Goal: Task Accomplishment & Management: Manage account settings

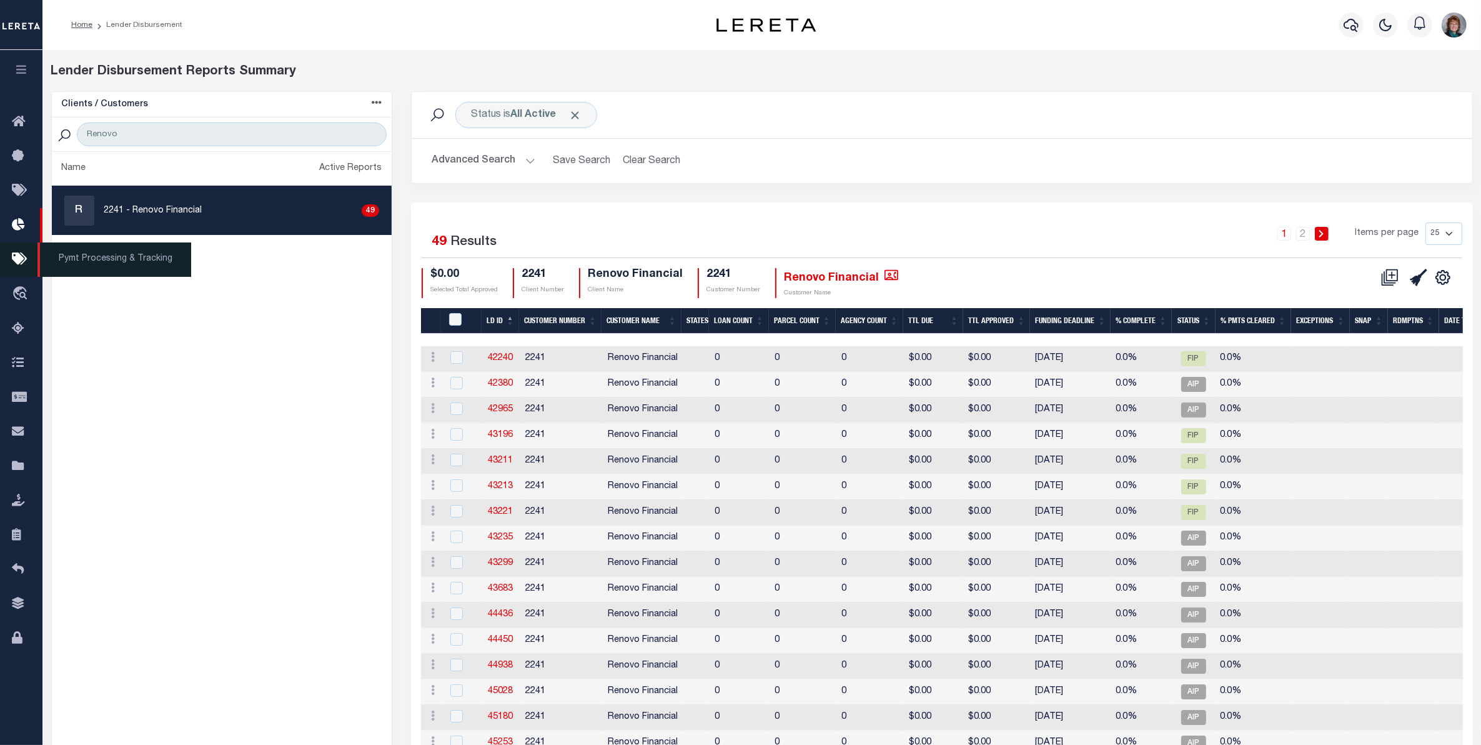
click at [20, 264] on icon at bounding box center [22, 260] width 20 height 16
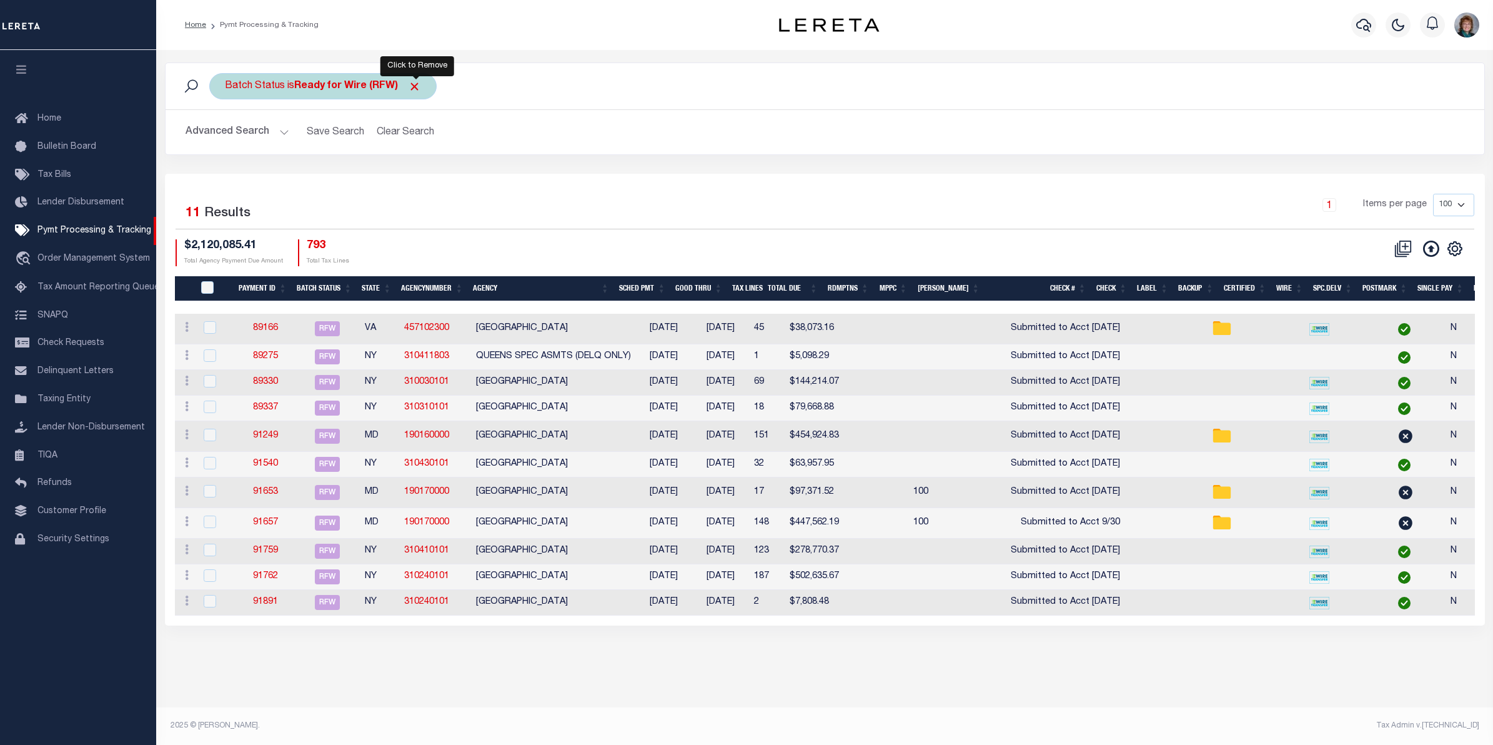
click at [414, 92] on span "Click to Remove" at bounding box center [414, 86] width 13 height 13
click at [266, 129] on button "Advanced Search" at bounding box center [238, 132] width 104 height 24
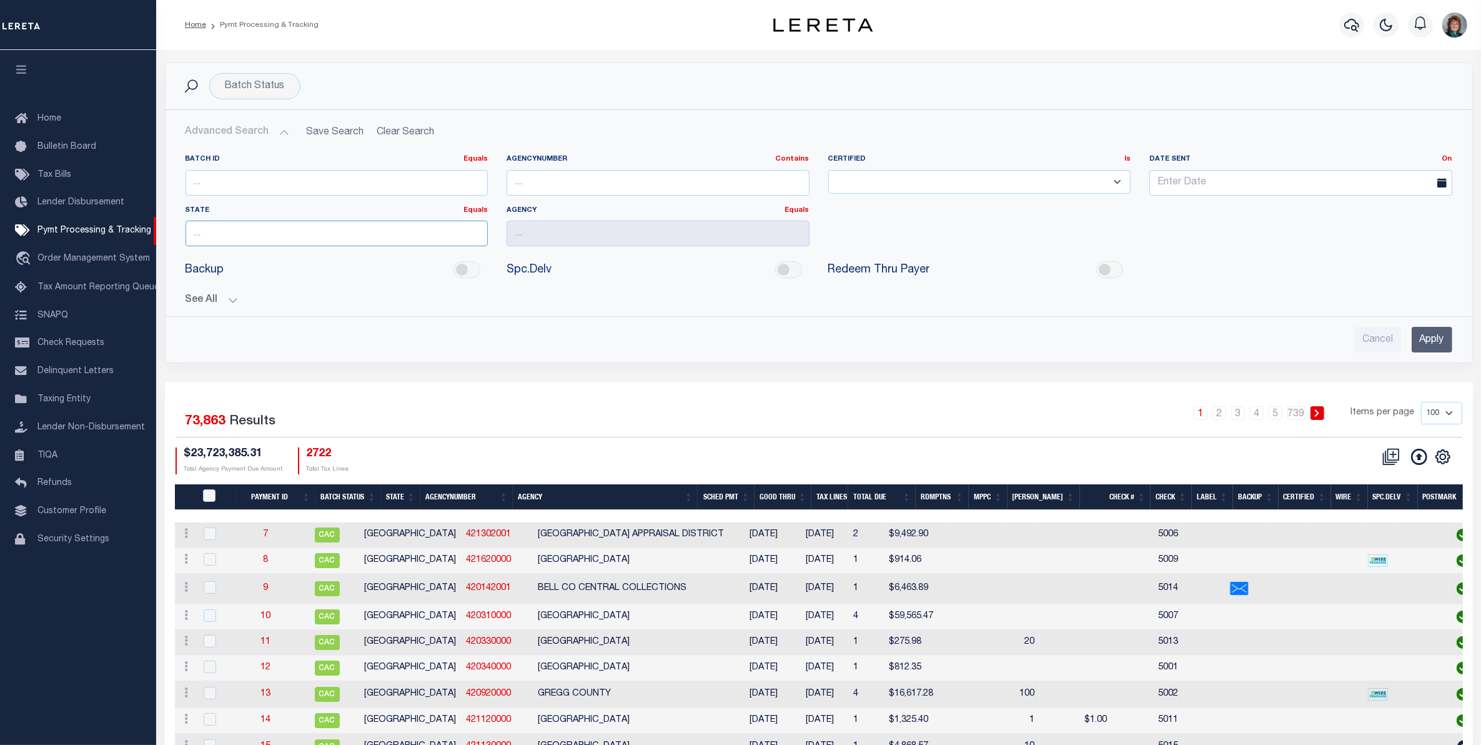
click at [367, 232] on input "text" at bounding box center [337, 234] width 303 height 26
drag, startPoint x: 372, startPoint y: 257, endPoint x: 495, endPoint y: 223, distance: 127.2
click at [373, 257] on div "NY" at bounding box center [336, 258] width 301 height 20
type input "NY"
click at [538, 235] on input "text" at bounding box center [658, 234] width 303 height 26
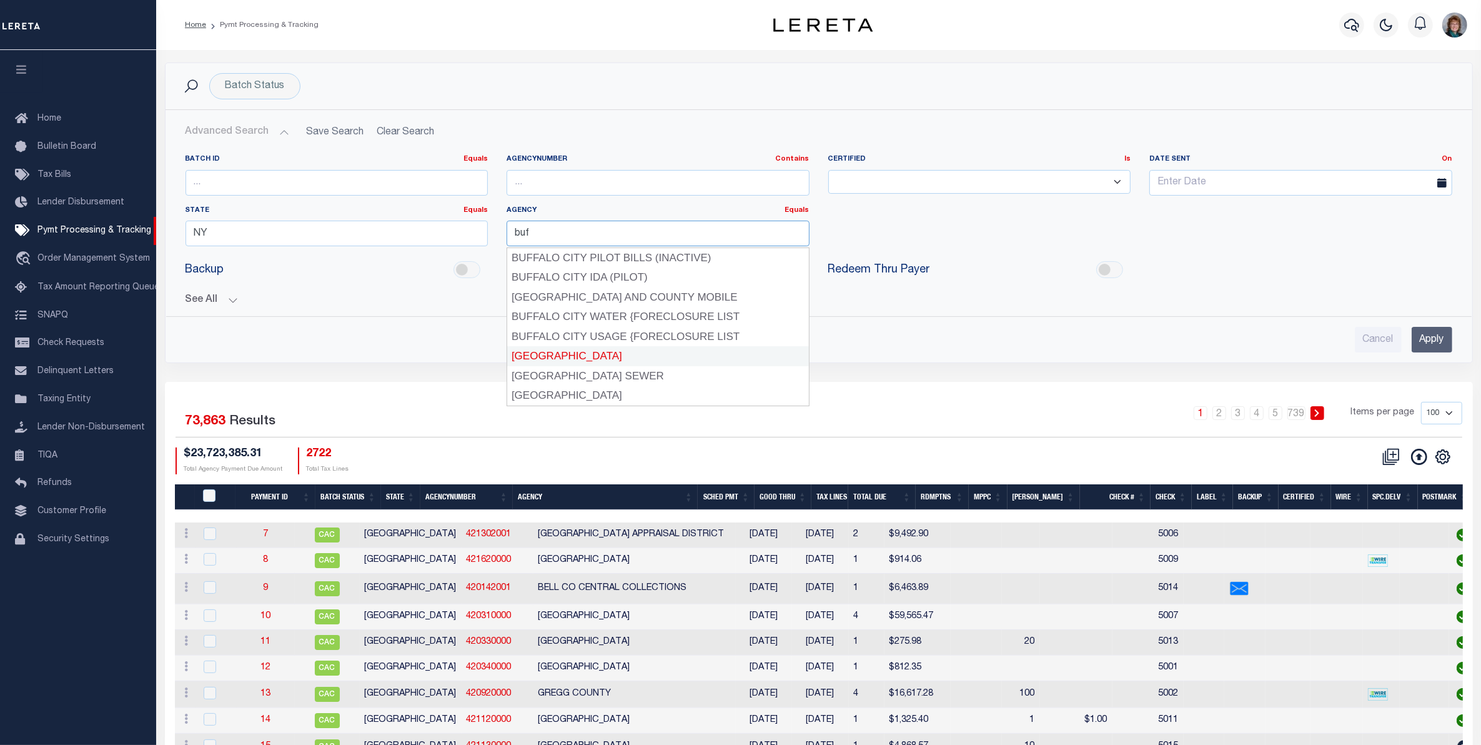
click at [610, 350] on div "BUFFALO CITY" at bounding box center [657, 356] width 301 height 20
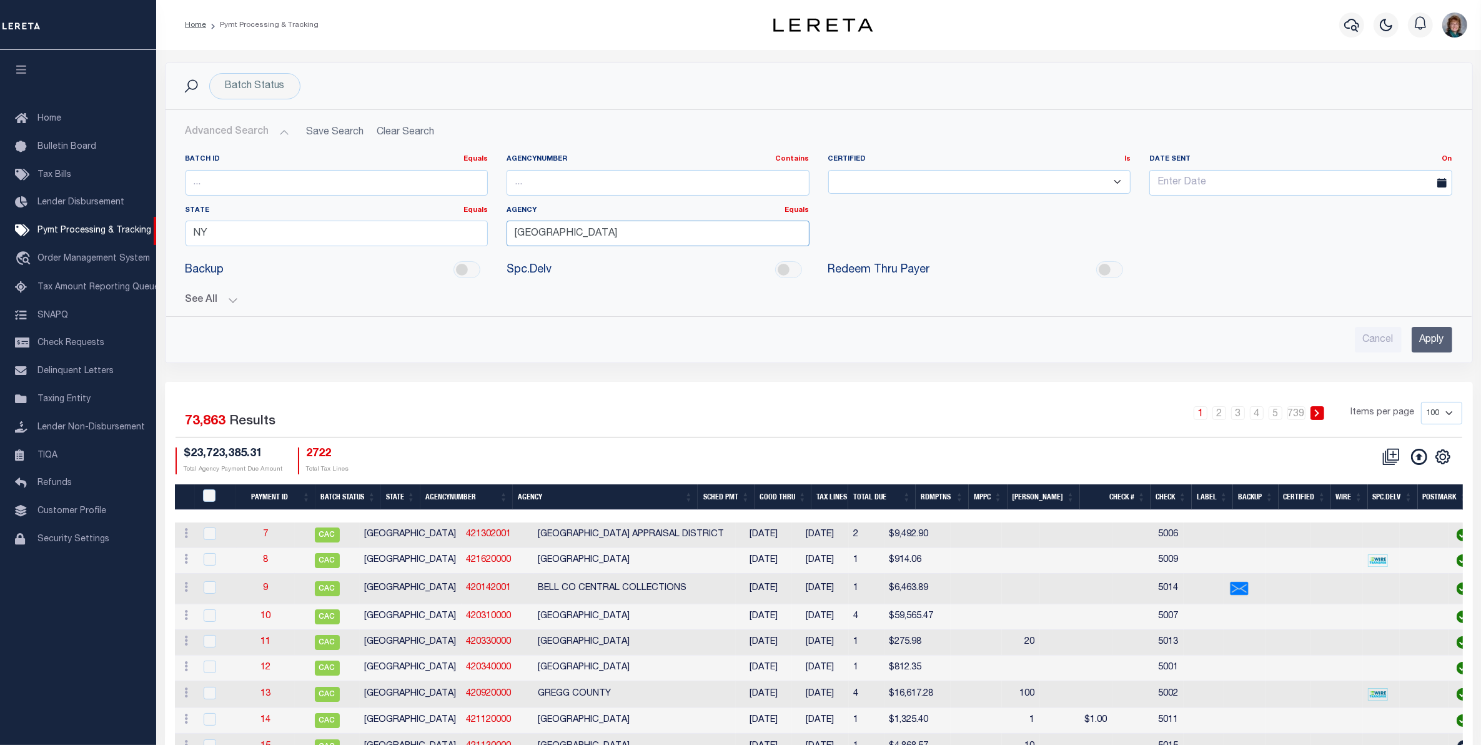
type input "BUFFALO CITY"
click at [1434, 347] on input "Apply" at bounding box center [1432, 340] width 41 height 26
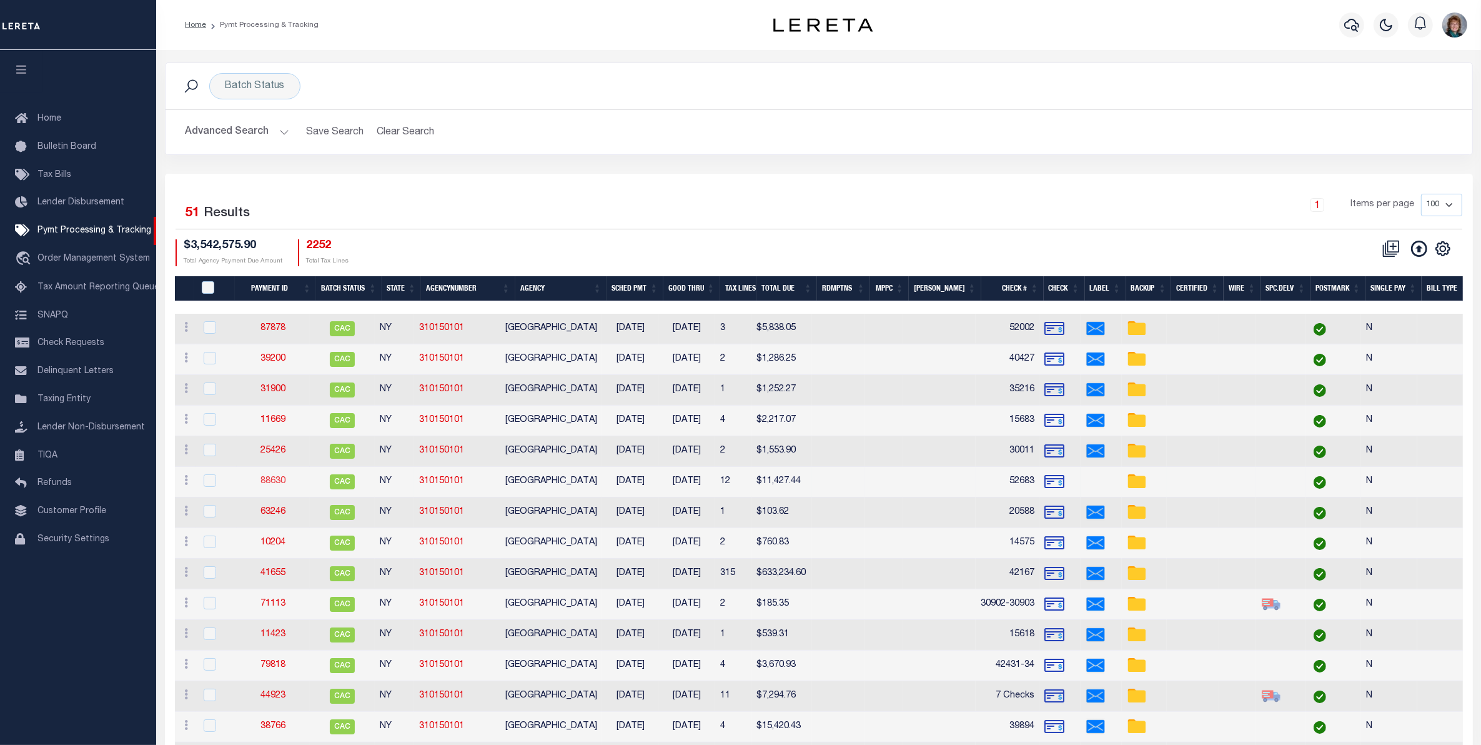
click at [279, 483] on link "88630" at bounding box center [273, 481] width 25 height 9
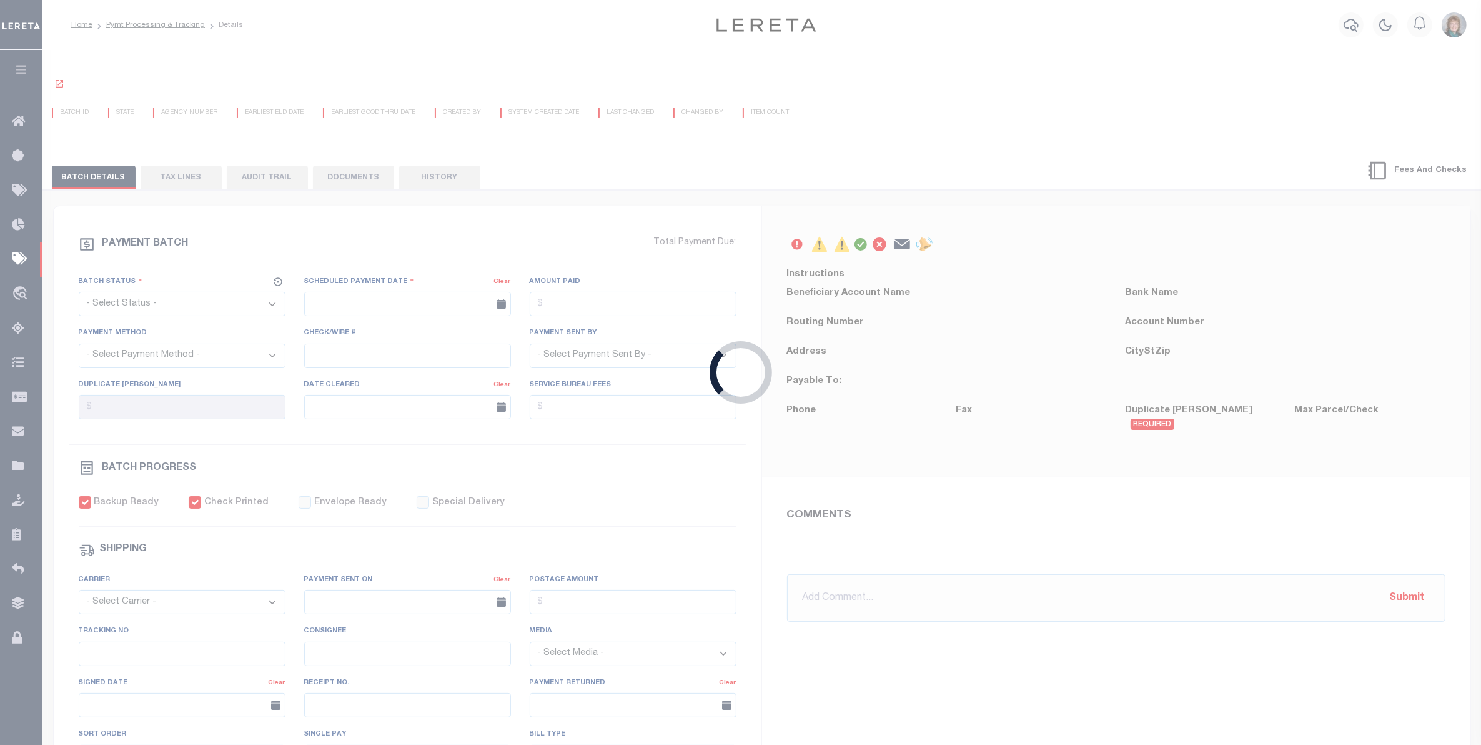
select select "CAC"
type input "08/26/2025"
type input "$11,427.44"
select select "CHK"
type input "52683"
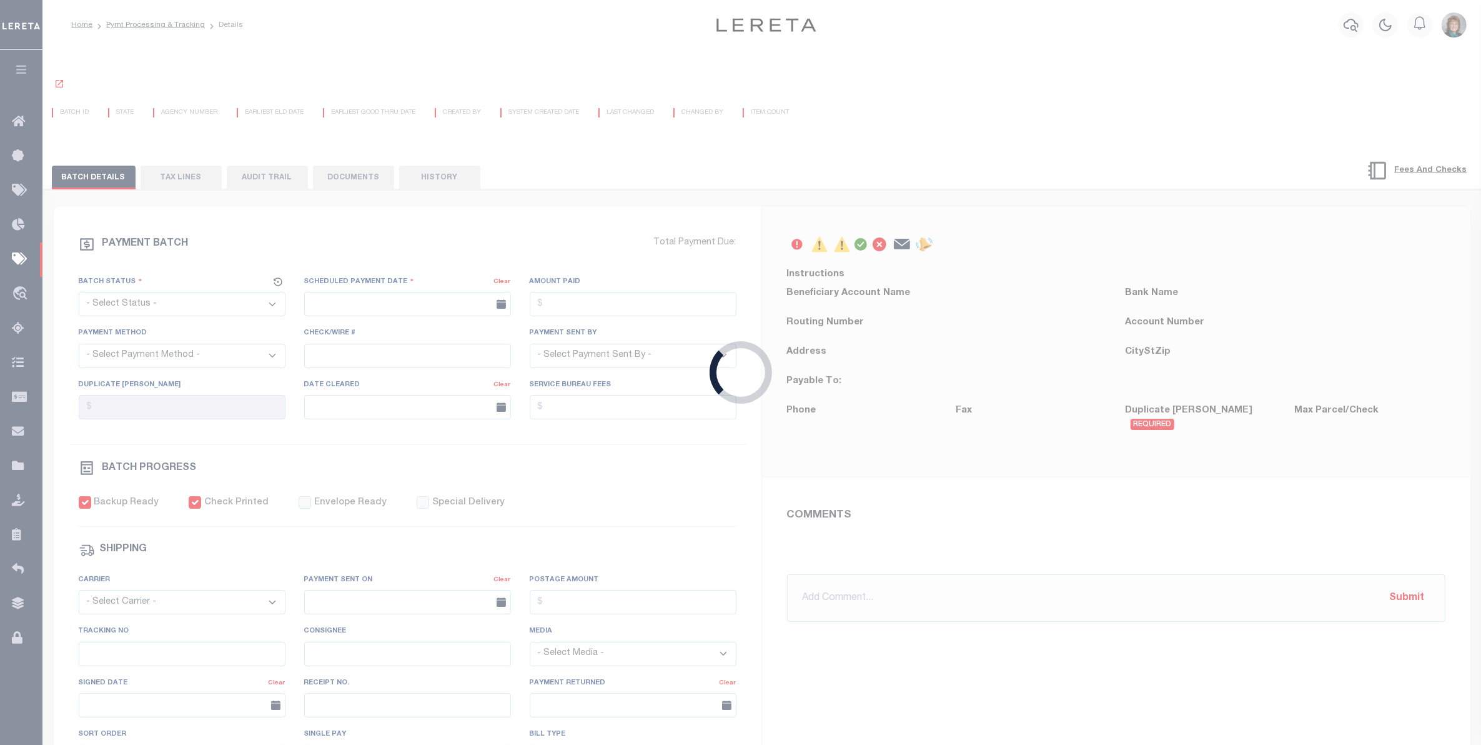
select select "Little, Audria"
type input "09/18/2025"
checkbox input "true"
type input "08/26/2025"
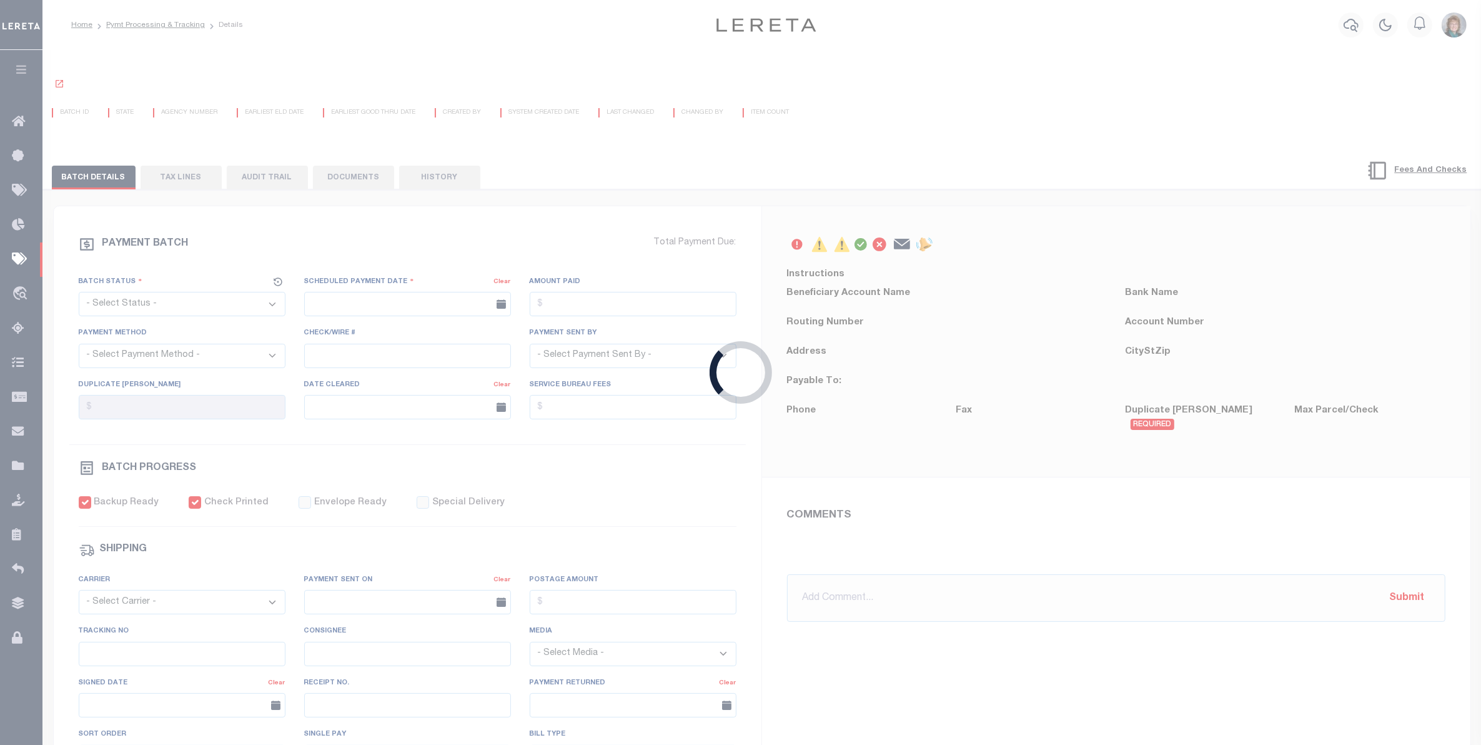
type input "$9.65"
type input "883876415888"
type input "D.Gonzalez"
type input "[DATE]"
type input "N"
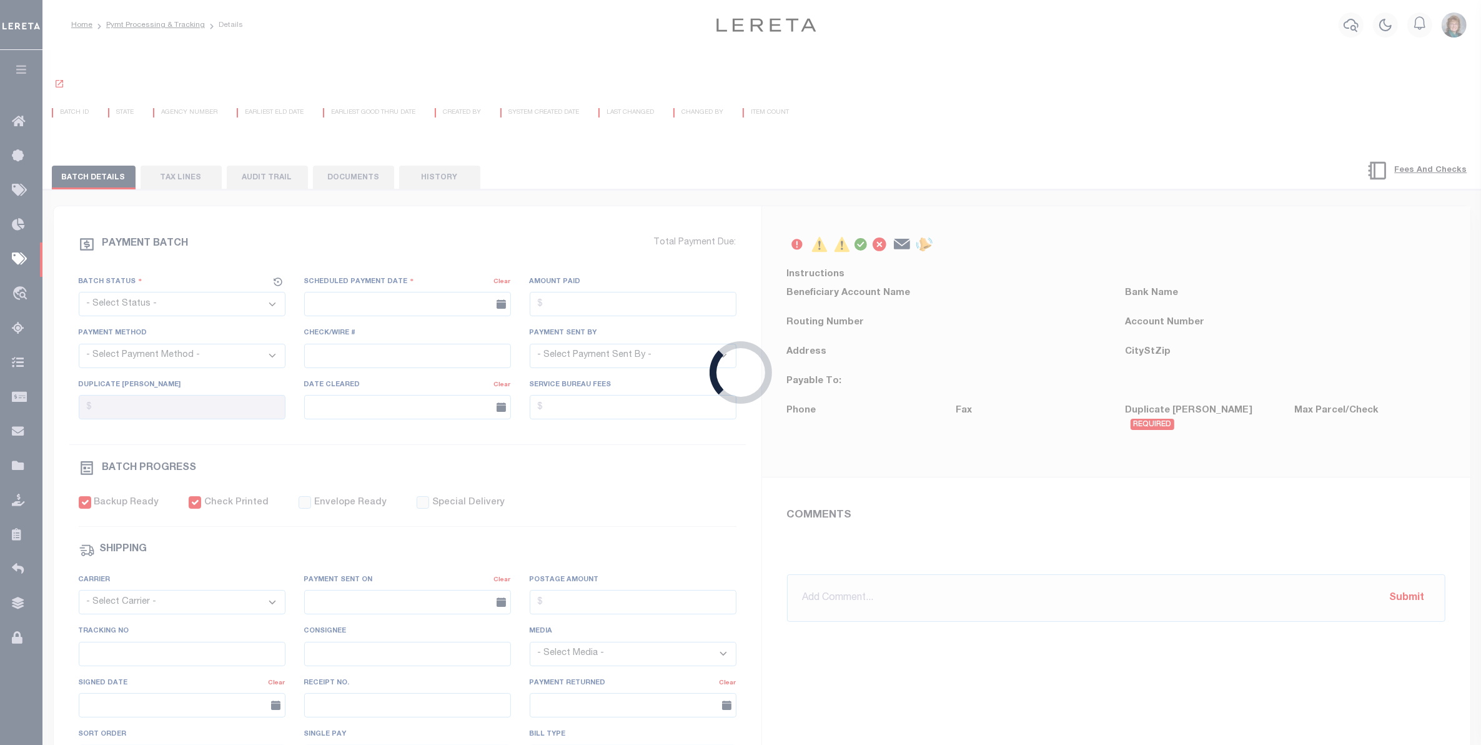
radio input "true"
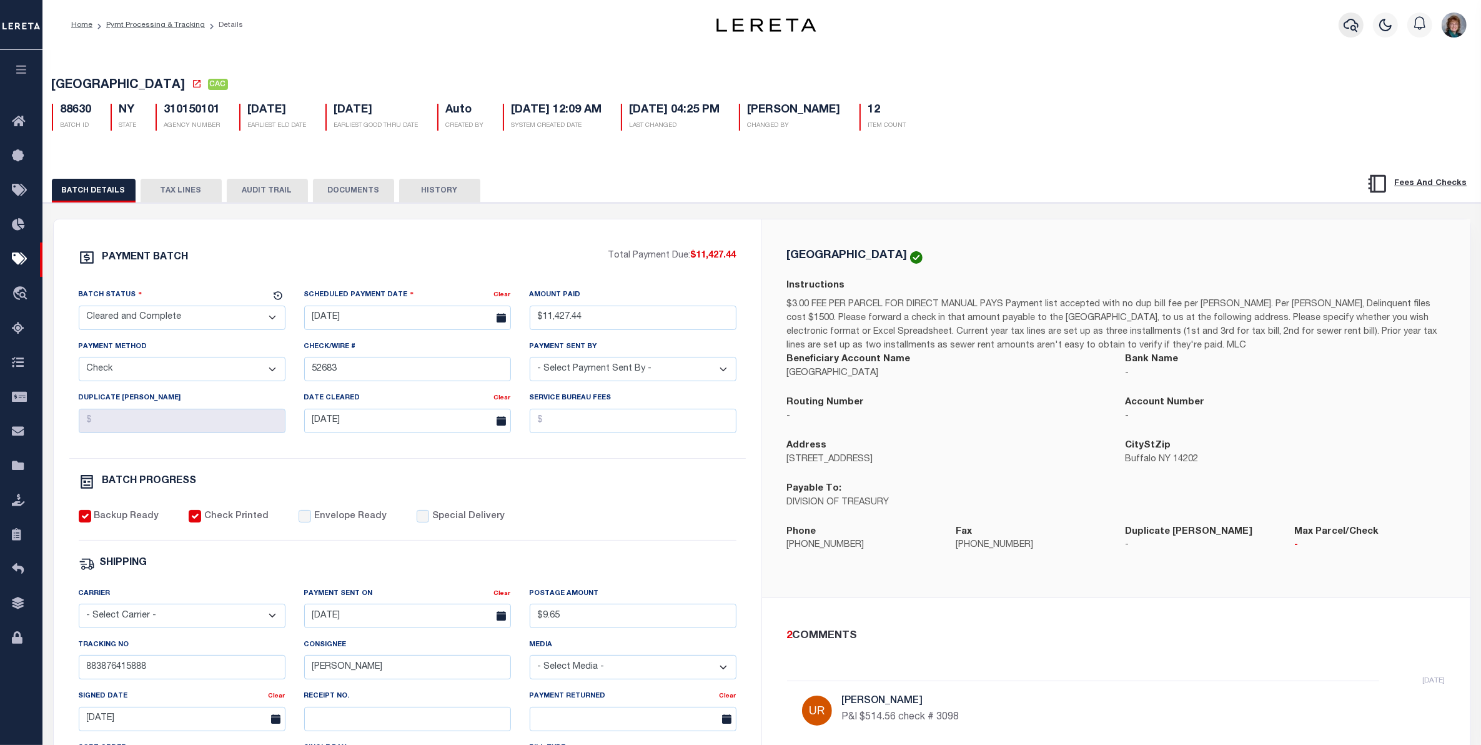
click at [1348, 26] on icon "button" at bounding box center [1351, 24] width 15 height 15
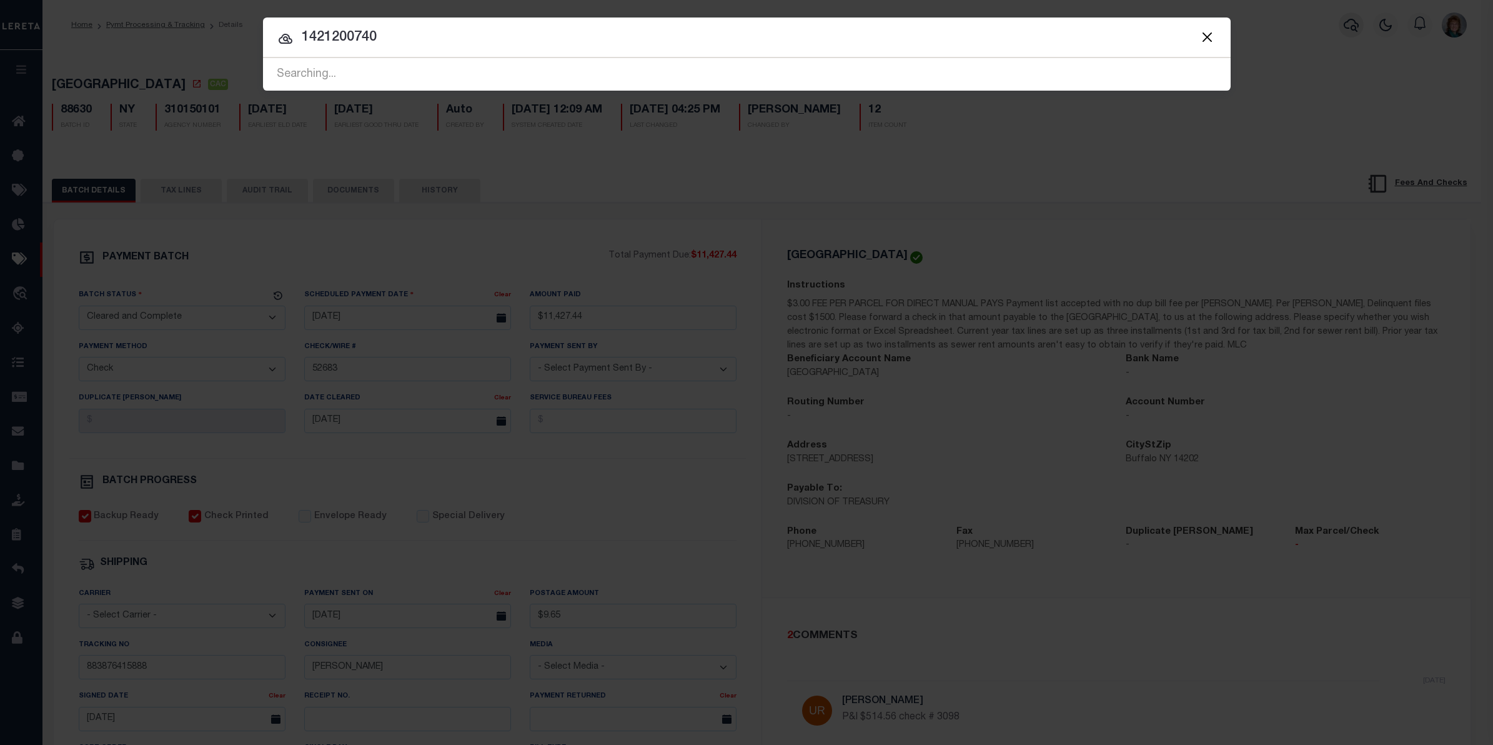
type input "1421200740"
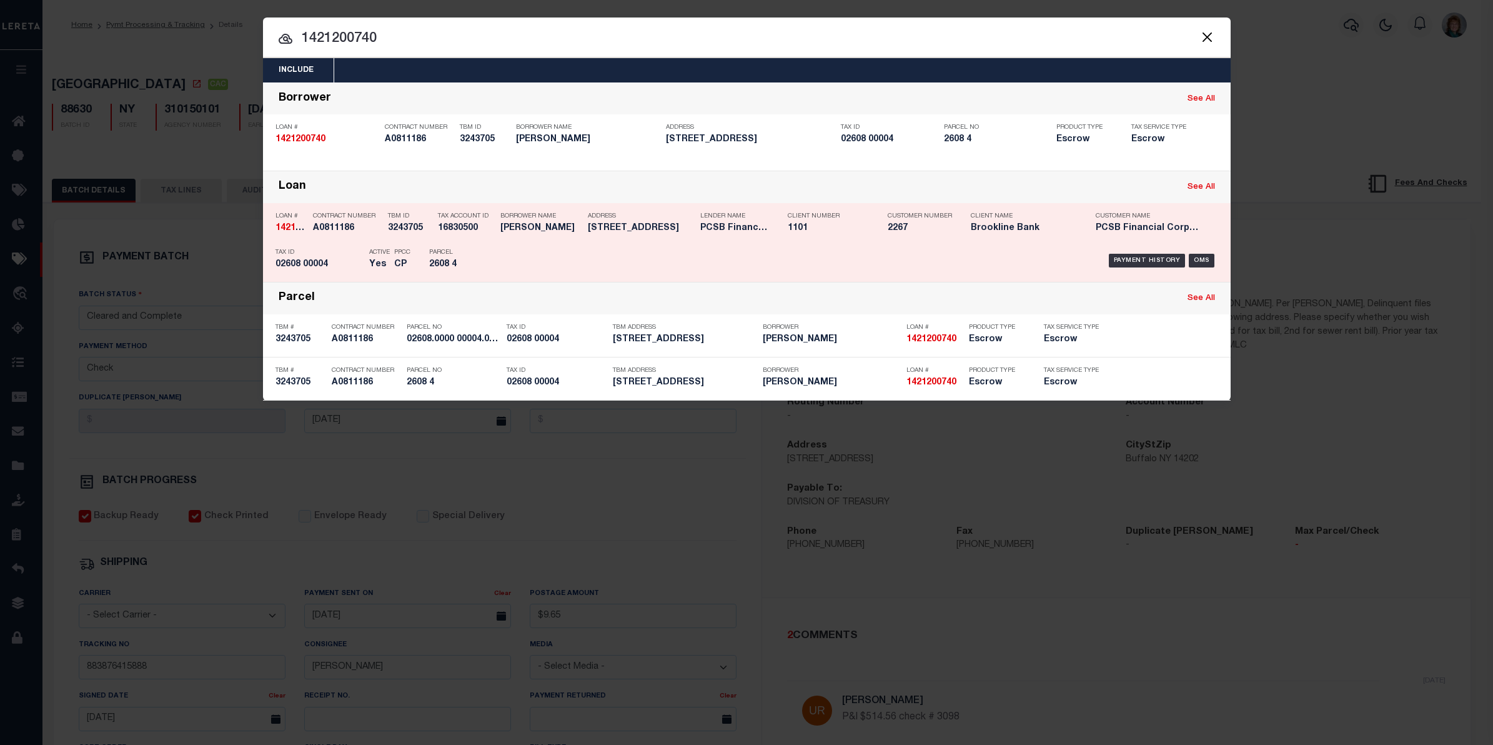
click at [1204, 249] on div "Payment History OMS" at bounding box center [861, 260] width 714 height 36
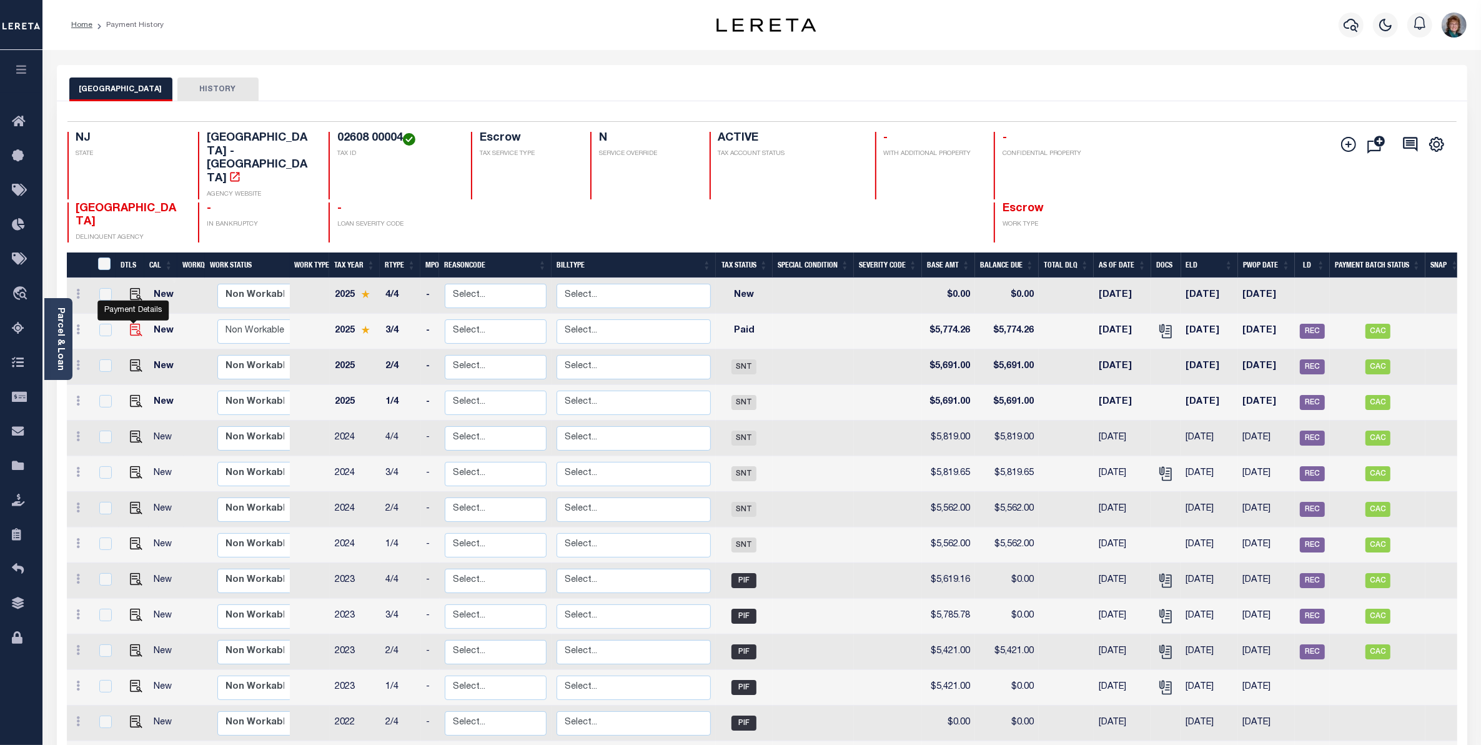
click at [132, 324] on img "" at bounding box center [136, 330] width 12 height 12
checkbox input "true"
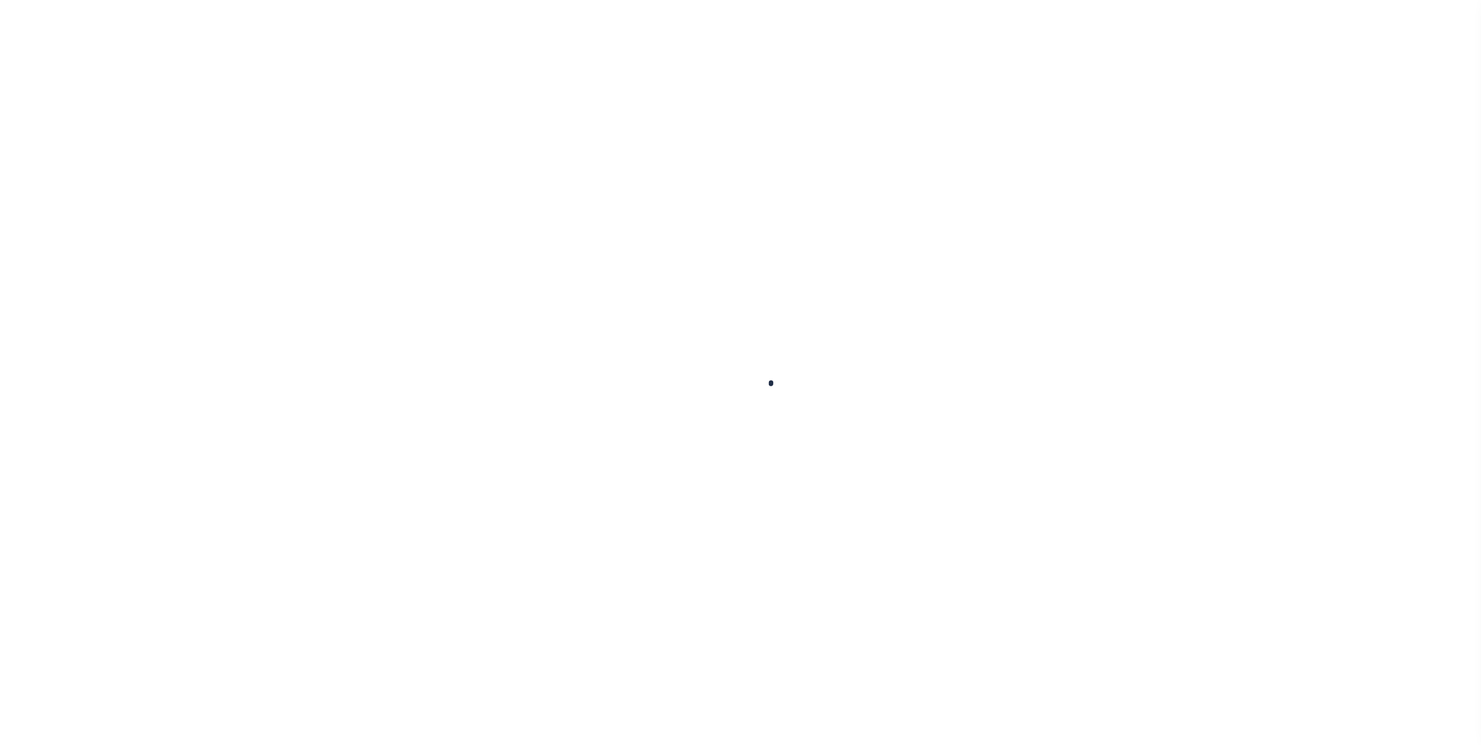
checkbox input "false"
type input "00003008"
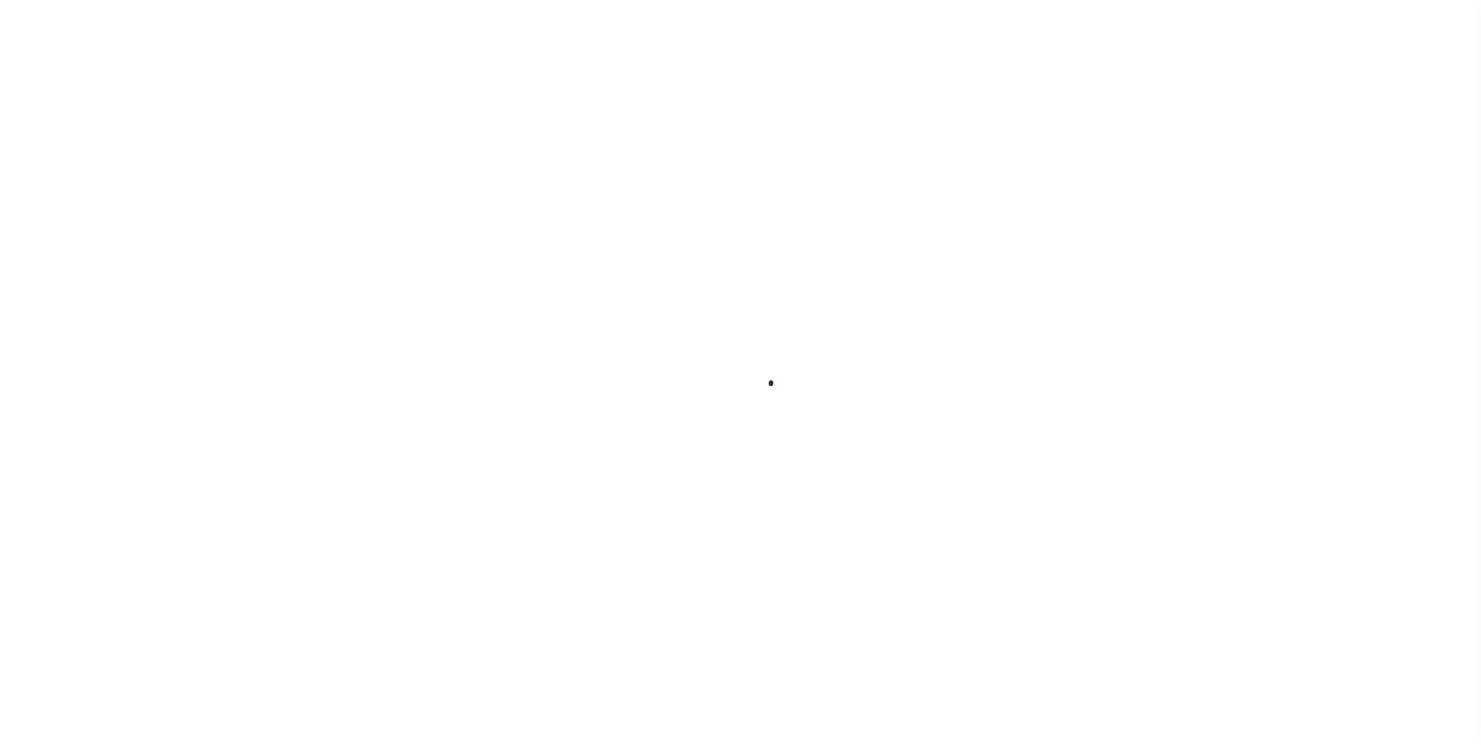
type input "07/22/2025"
select select "PYD"
type input "$5,774.26"
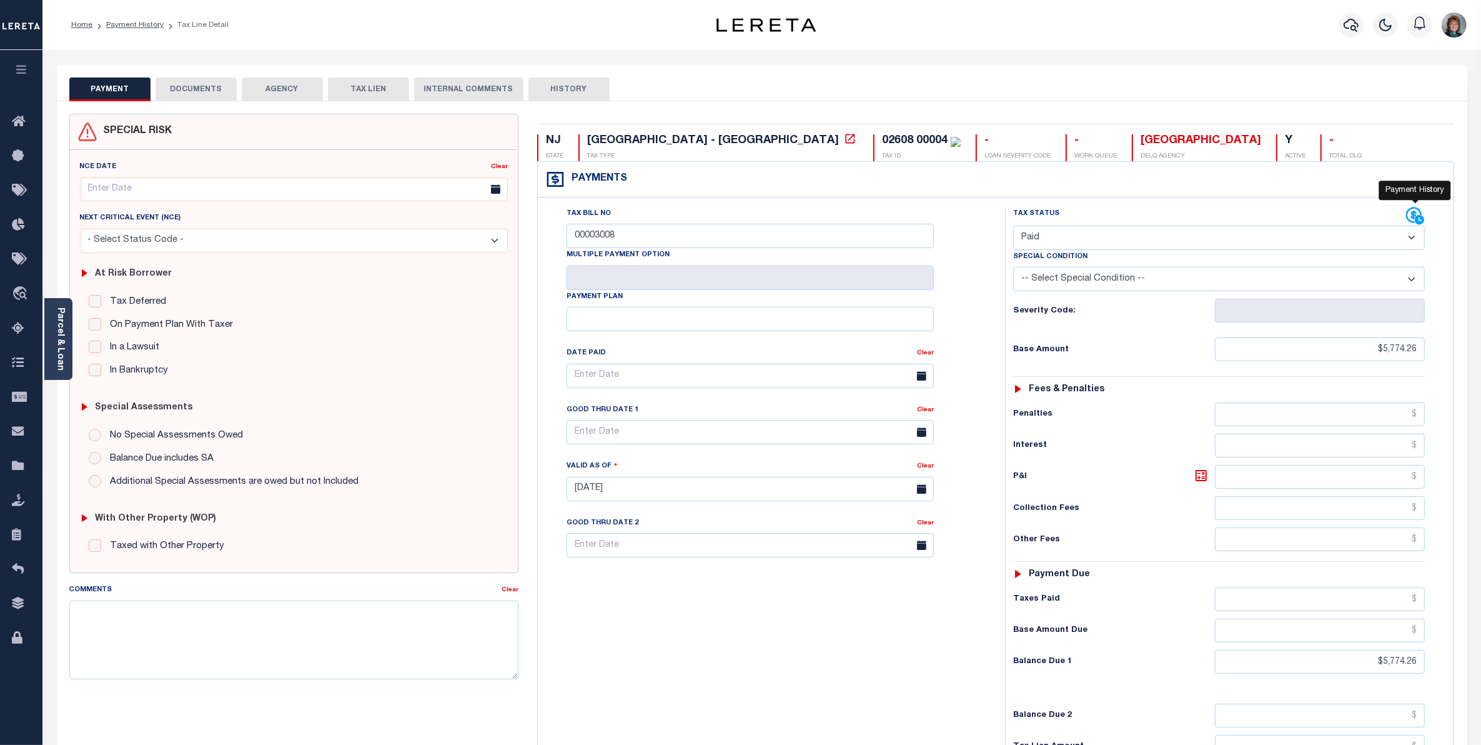
click at [1406, 216] on icon at bounding box center [1415, 216] width 19 height 19
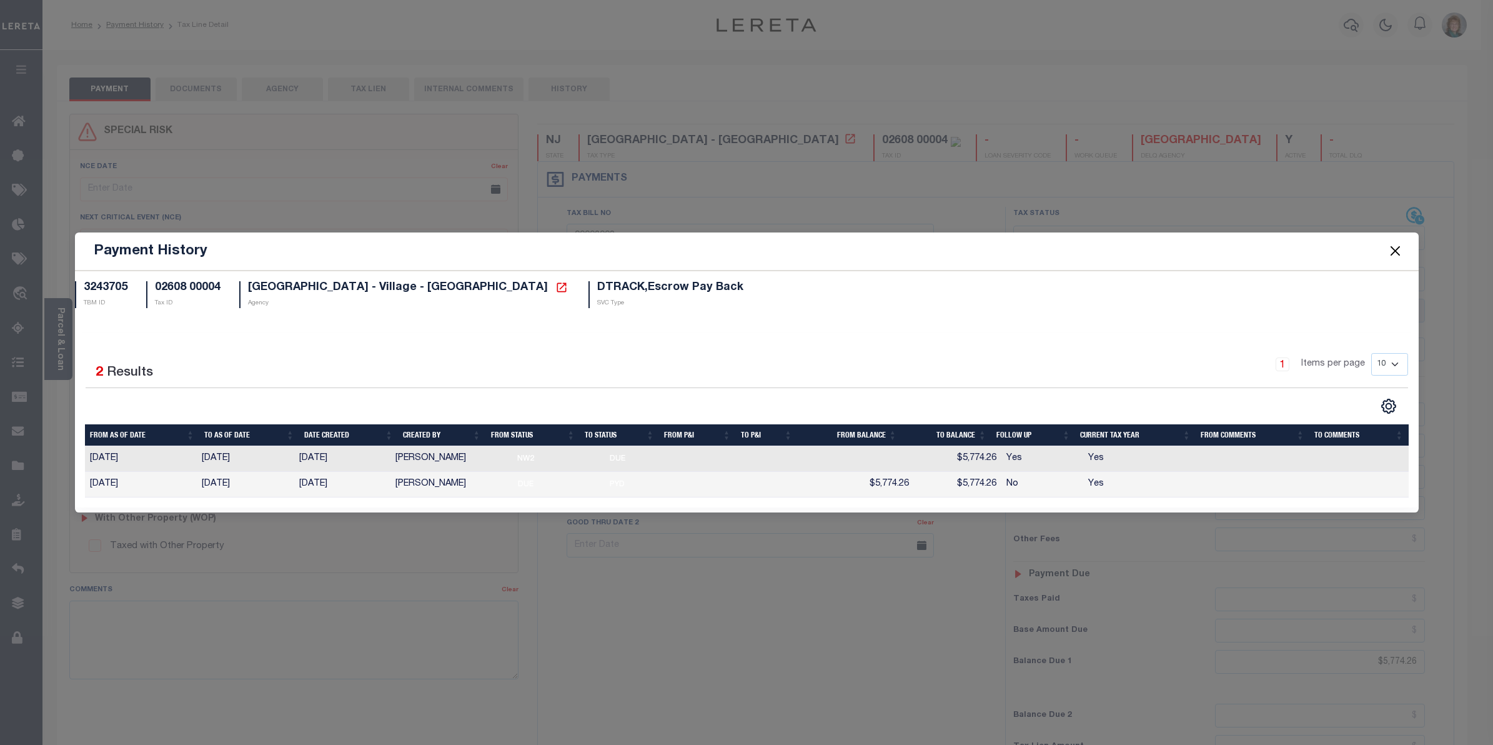
click at [1392, 252] on button "Close" at bounding box center [1395, 251] width 16 height 16
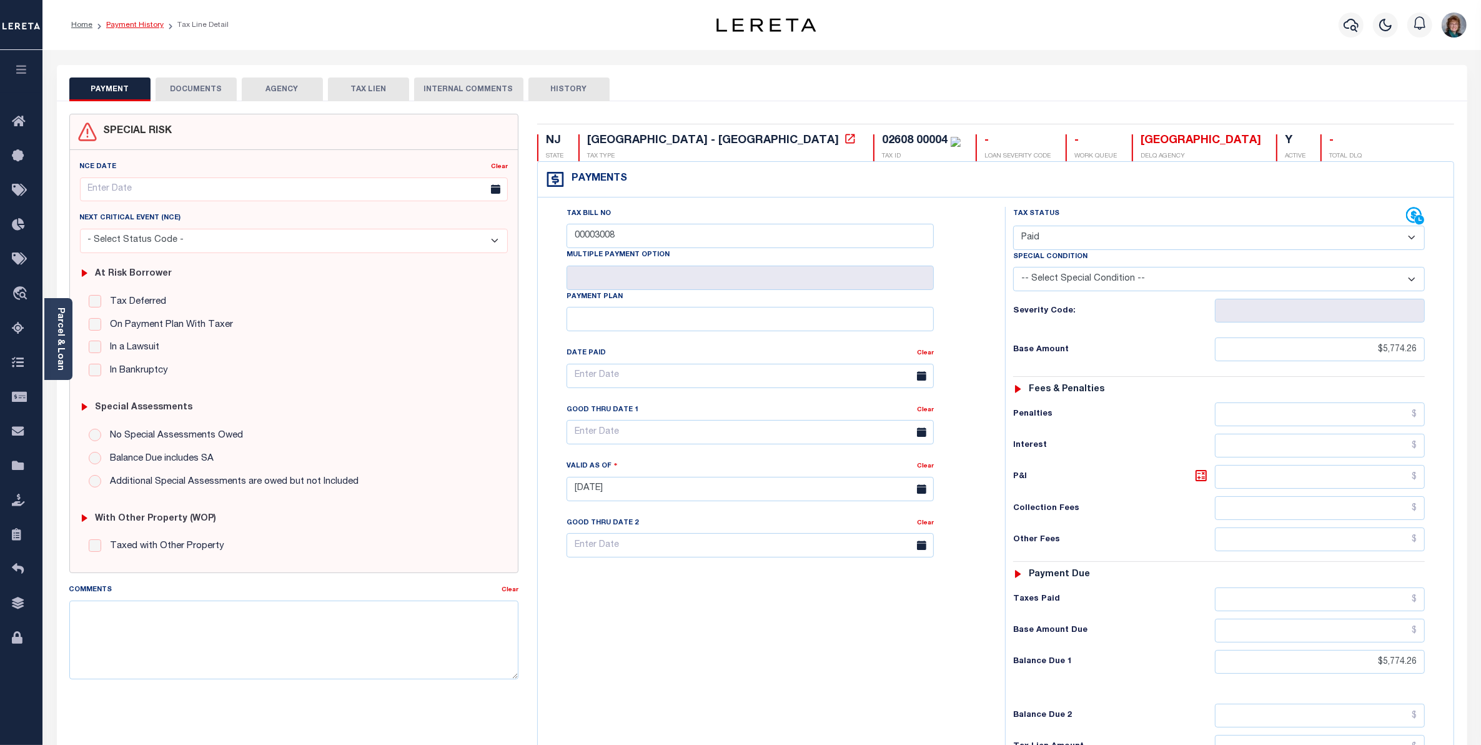
click at [136, 21] on link "Payment History" at bounding box center [134, 24] width 57 height 7
